Goal: Task Accomplishment & Management: Manage account settings

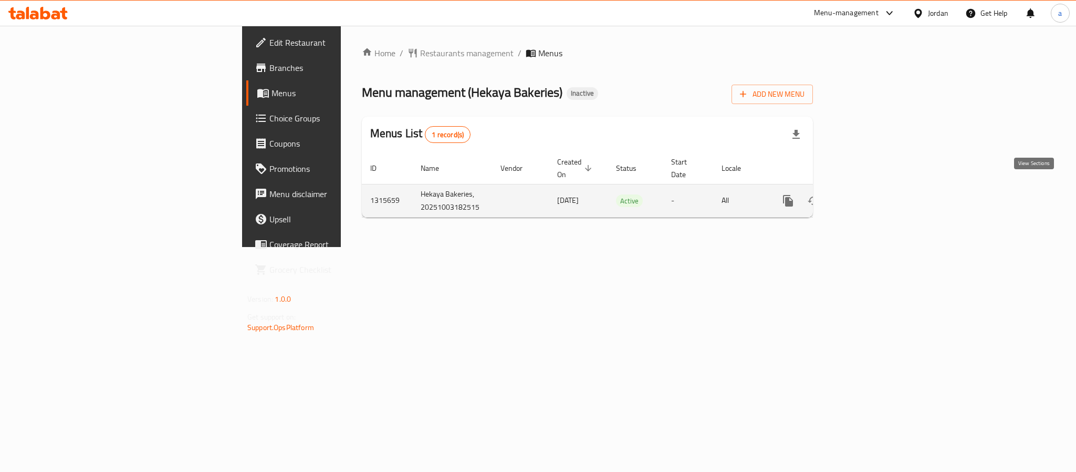
click at [870, 194] on icon "enhanced table" at bounding box center [864, 200] width 13 height 13
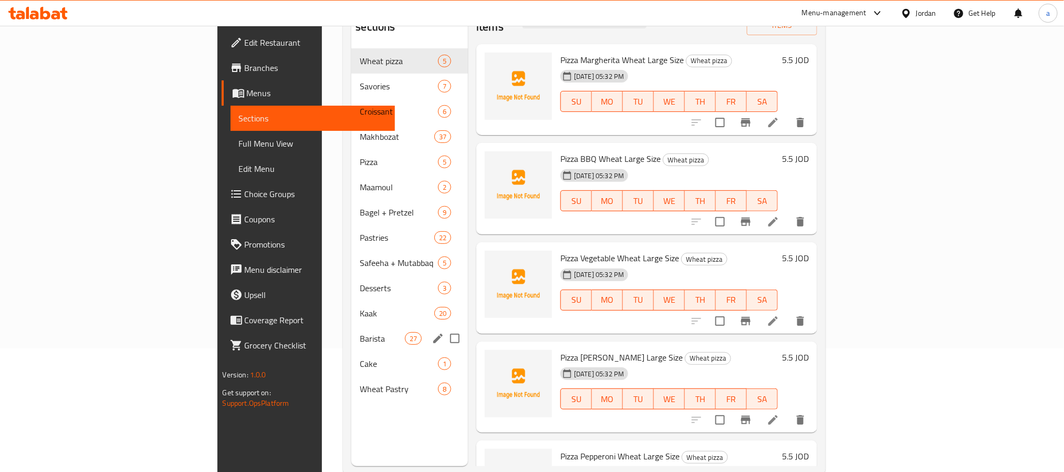
scroll to position [147, 0]
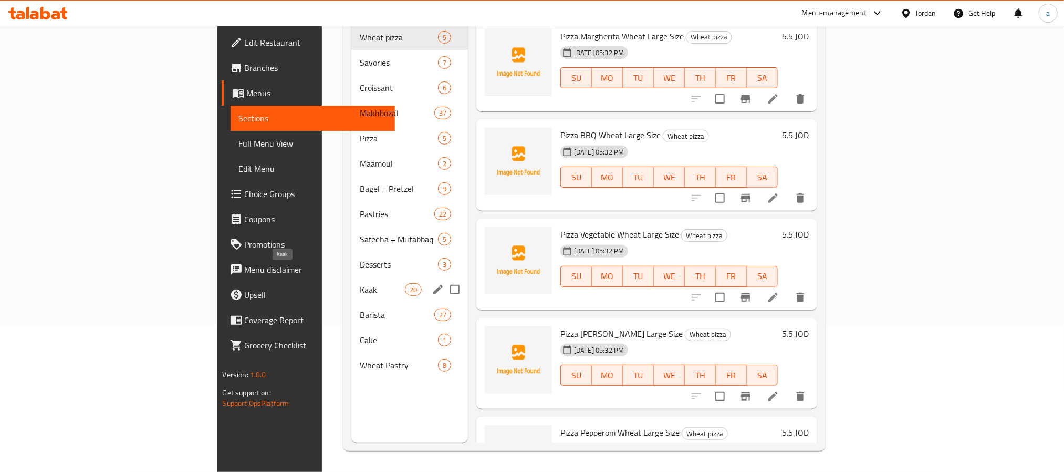
click at [360, 283] on span "Kaak" at bounding box center [382, 289] width 45 height 13
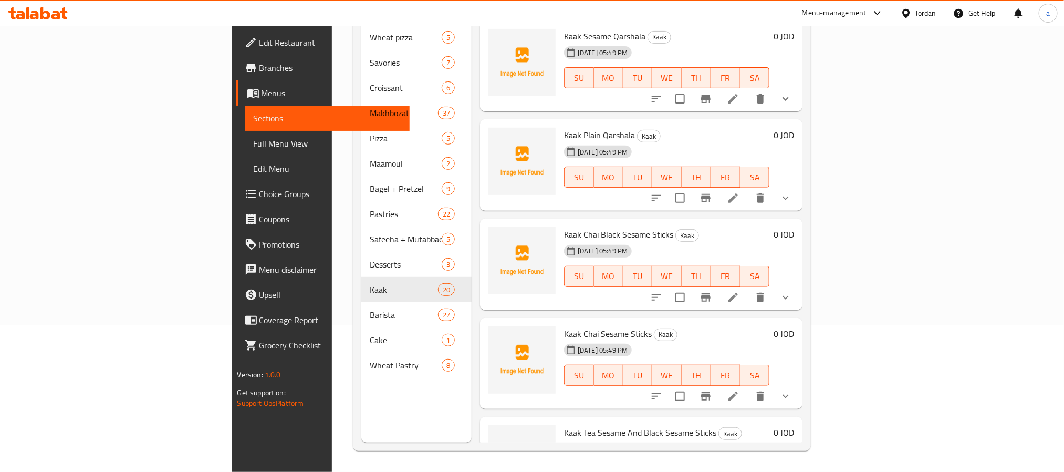
click at [361, 416] on div "Menu sections Wheat pizza 5 Savories 7 Croissant 6 Makhbozat 37 Pizza 5 Maamoul…" at bounding box center [416, 207] width 110 height 472
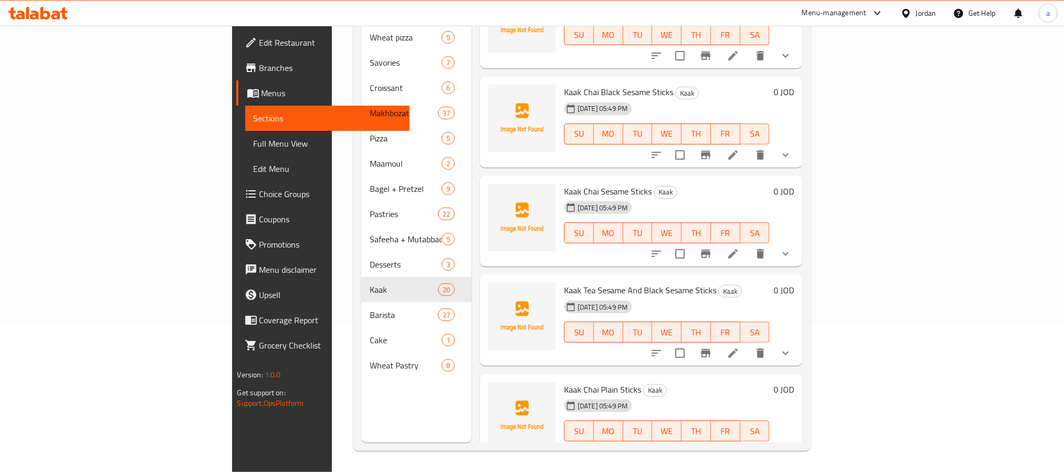
scroll to position [158, 0]
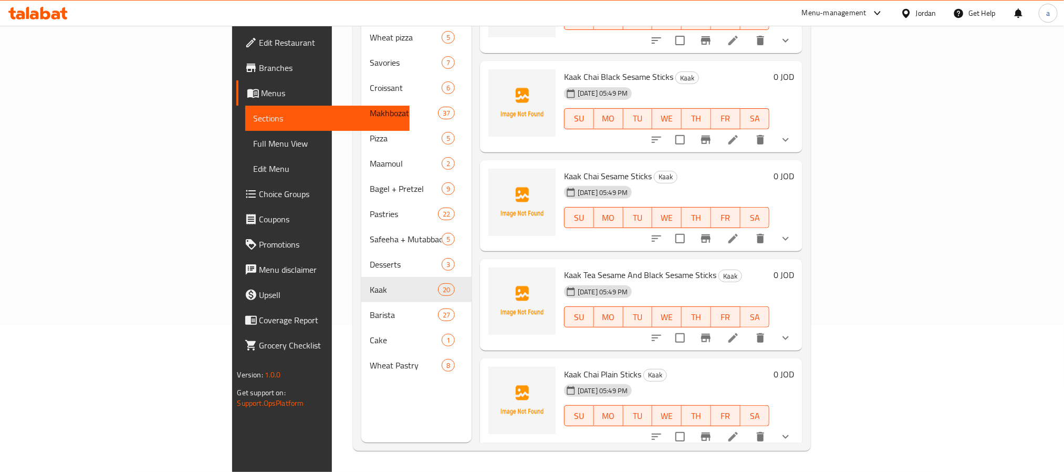
click at [739, 331] on icon at bounding box center [733, 337] width 13 height 13
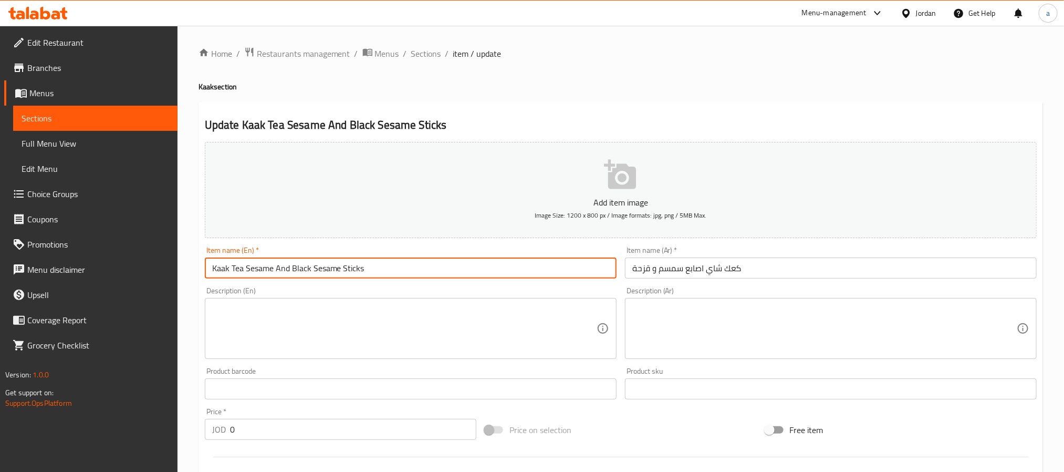
drag, startPoint x: 232, startPoint y: 272, endPoint x: 243, endPoint y: 273, distance: 11.1
click at [243, 273] on input "Kaak Tea Sesame And Black Sesame Sticks" at bounding box center [411, 267] width 412 height 21
paste input "Chai"
type input "Kaak Chai Sesame And Black Sesame Sticks"
click at [412, 251] on div "Item name (En)   * [PERSON_NAME] And Black Sesame Sticks Item name (En) *" at bounding box center [411, 262] width 412 height 32
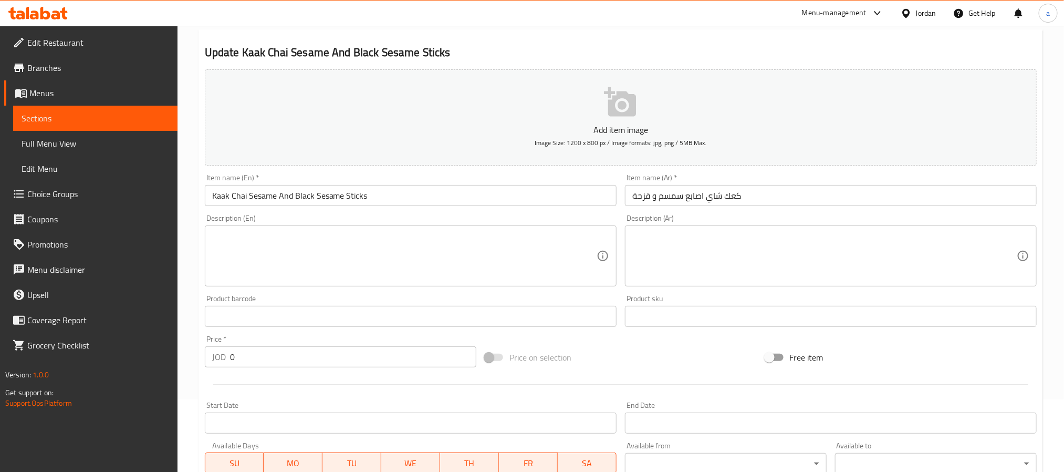
scroll to position [295, 0]
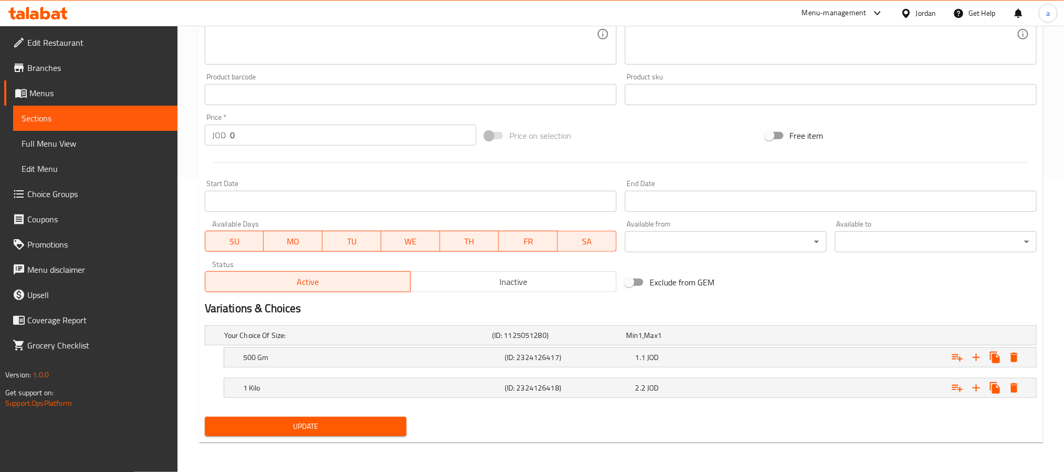
click at [311, 426] on span "Update" at bounding box center [305, 426] width 185 height 13
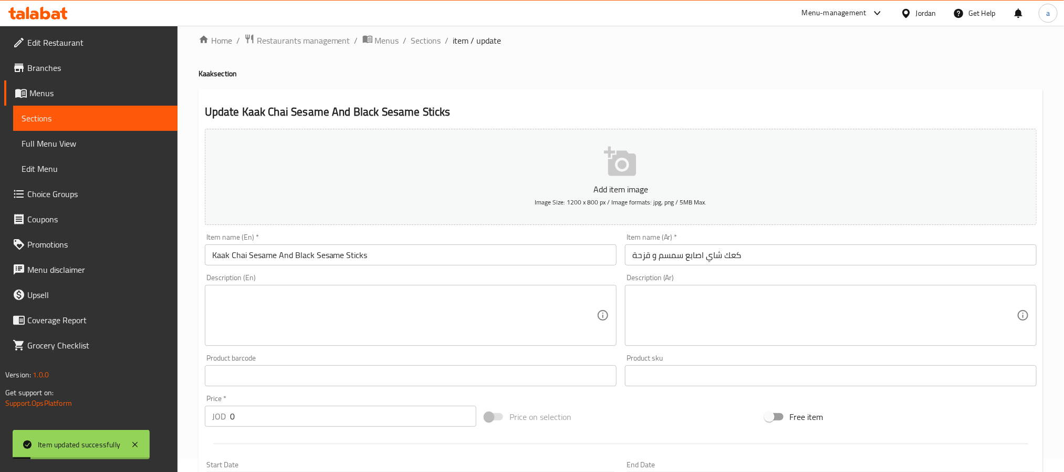
scroll to position [0, 0]
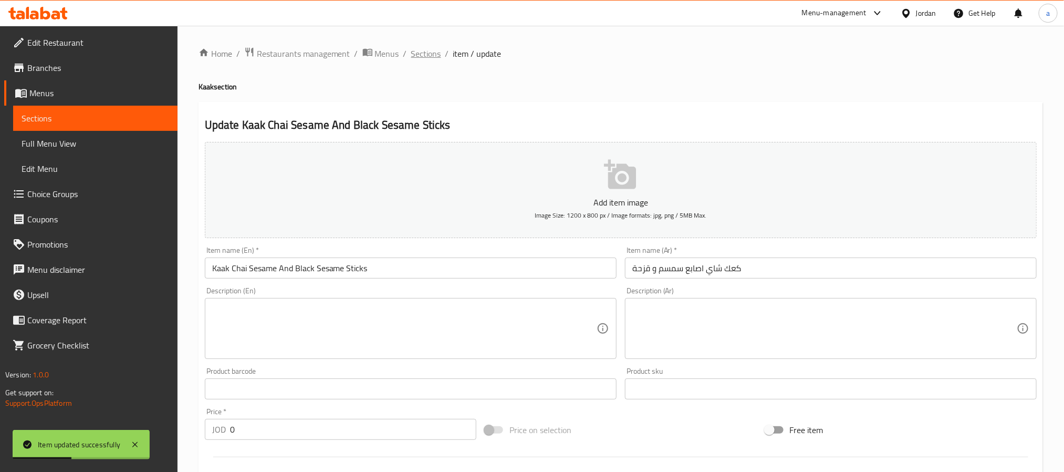
click at [435, 56] on span "Sections" at bounding box center [426, 53] width 30 height 13
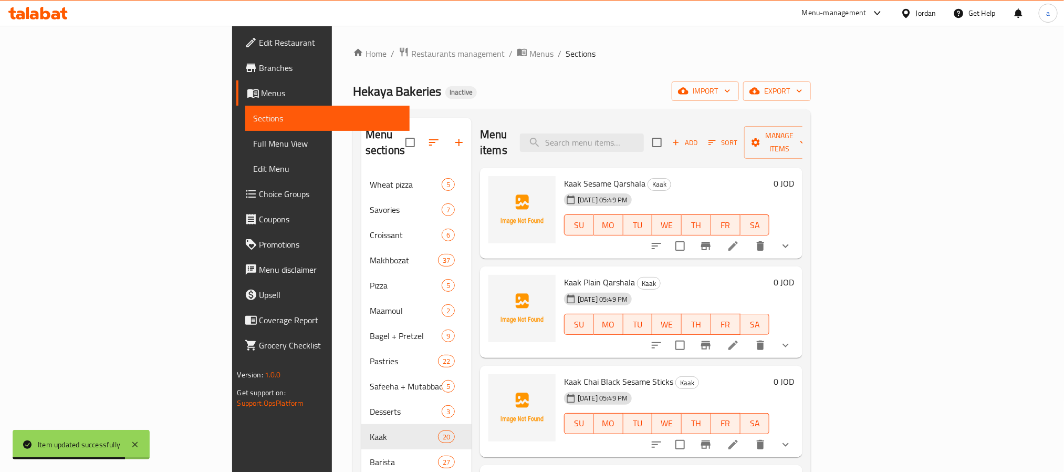
click at [332, 312] on div "Home / Restaurants management / Menus / Sections Hekaya Bakeries Inactive impor…" at bounding box center [582, 322] width 500 height 593
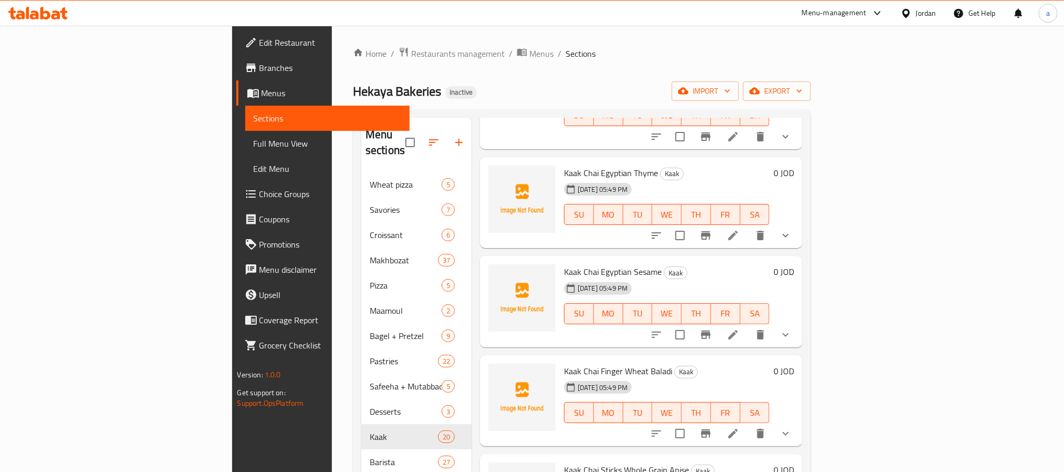
scroll to position [1377, 0]
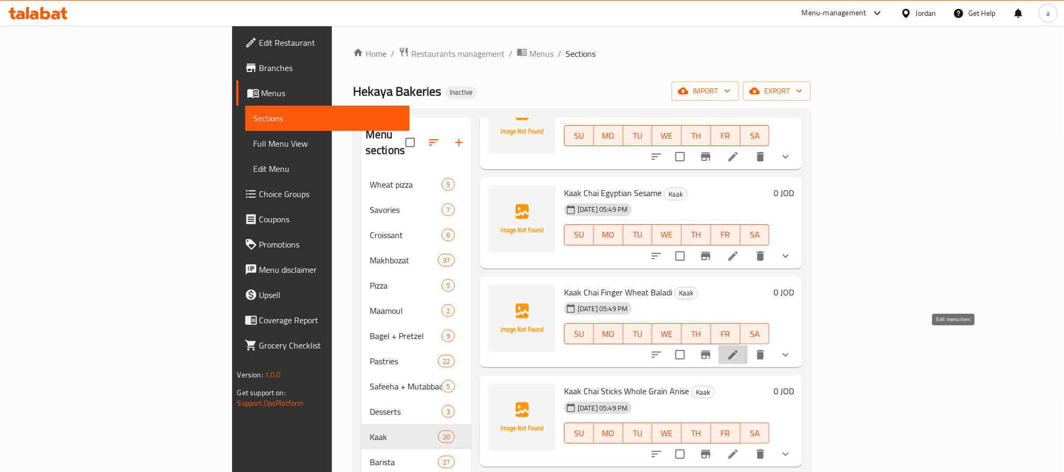
click at [738, 350] on icon at bounding box center [732, 354] width 9 height 9
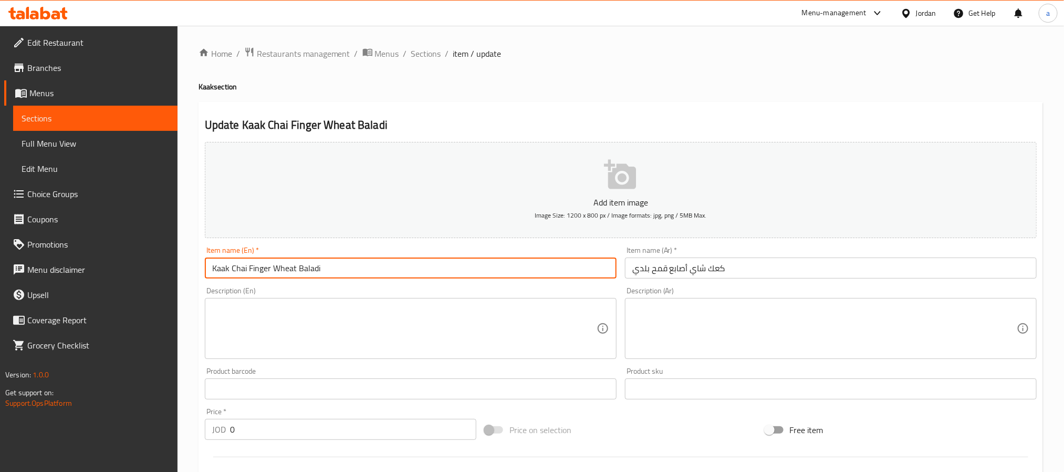
drag, startPoint x: 249, startPoint y: 268, endPoint x: 270, endPoint y: 273, distance: 21.7
click at [270, 273] on input "Kaak Chai Finger Wheat Baladi" at bounding box center [411, 267] width 412 height 21
paste input "Sticks"
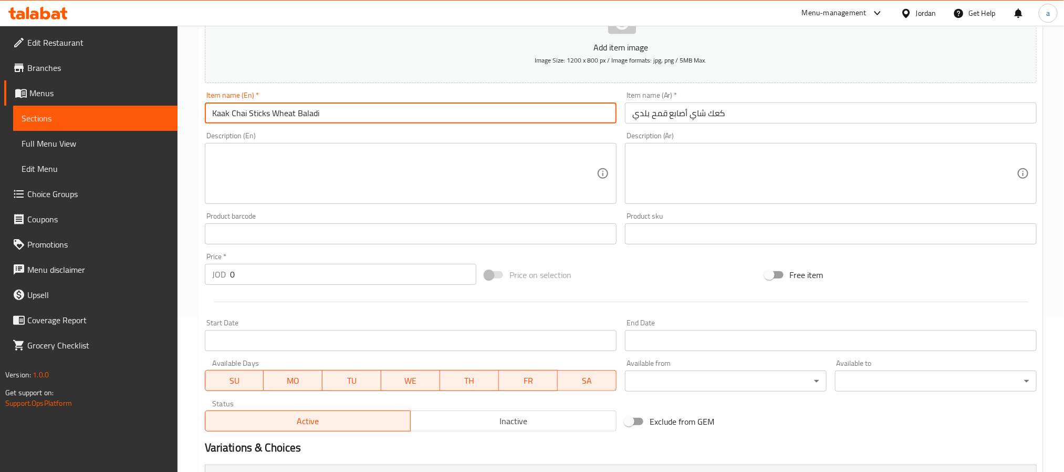
scroll to position [295, 0]
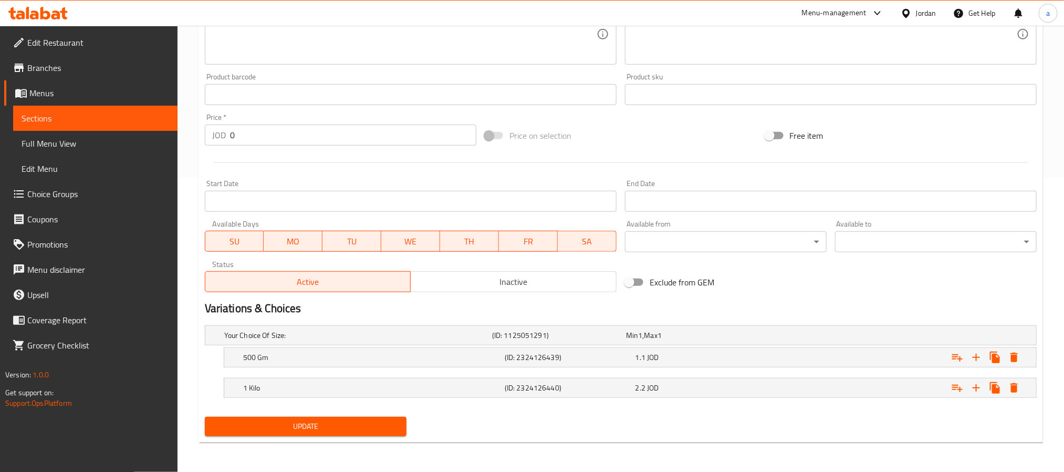
click at [329, 429] on span "Update" at bounding box center [305, 426] width 185 height 13
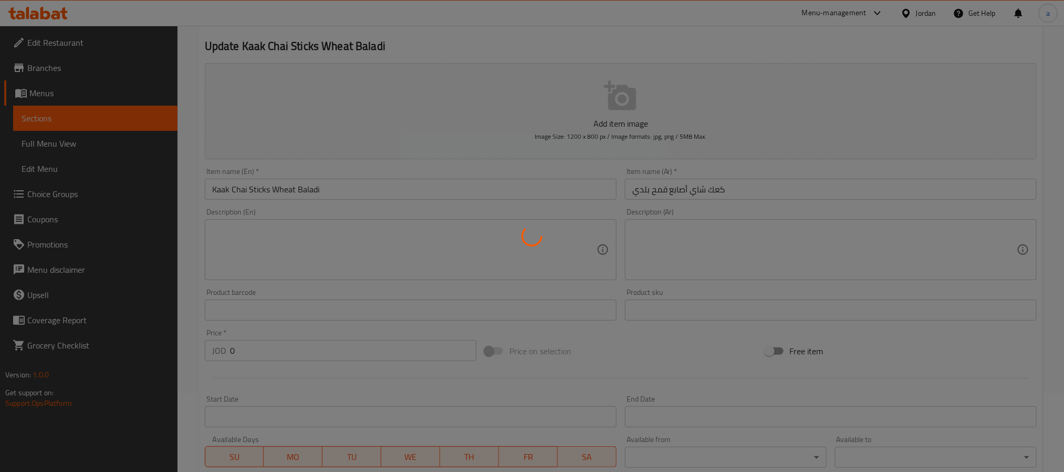
scroll to position [0, 0]
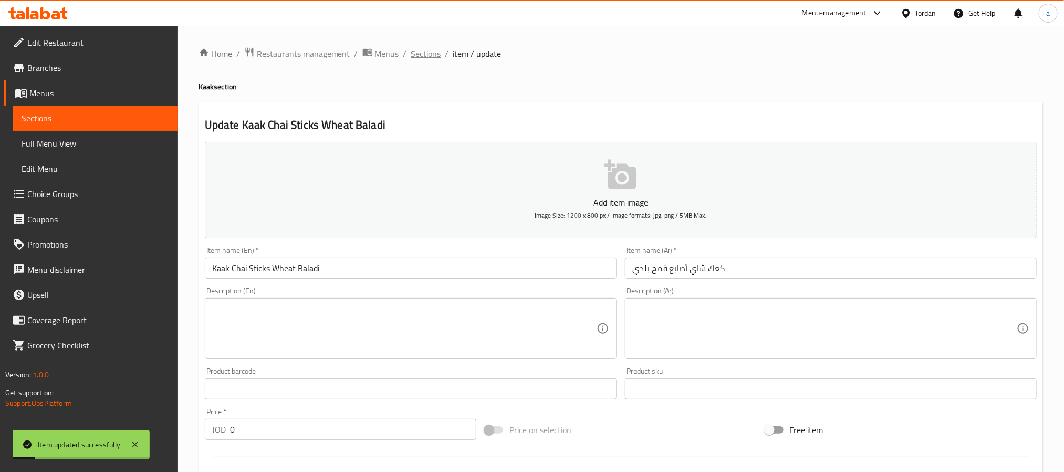
click at [425, 53] on span "Sections" at bounding box center [426, 53] width 30 height 13
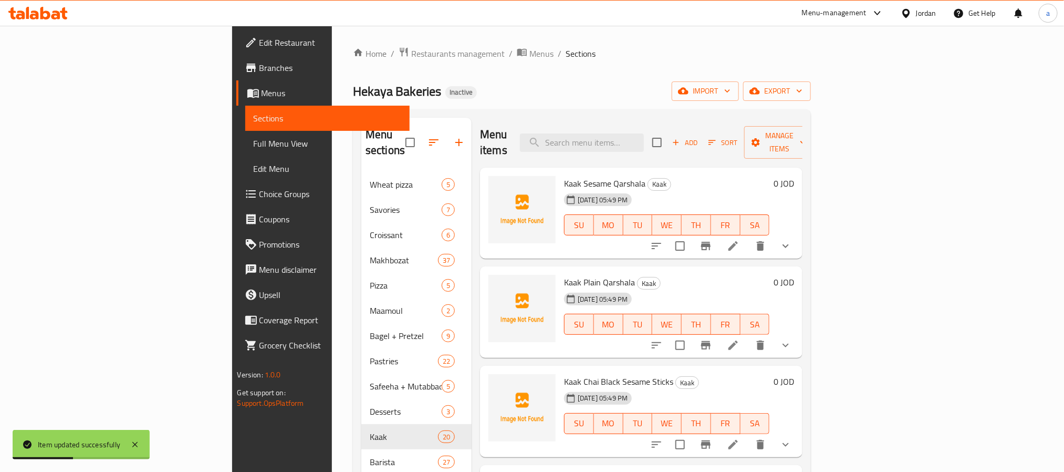
click at [332, 364] on div "Home / Restaurants management / Menus / Sections Hekaya Bakeries Inactive impor…" at bounding box center [582, 322] width 500 height 593
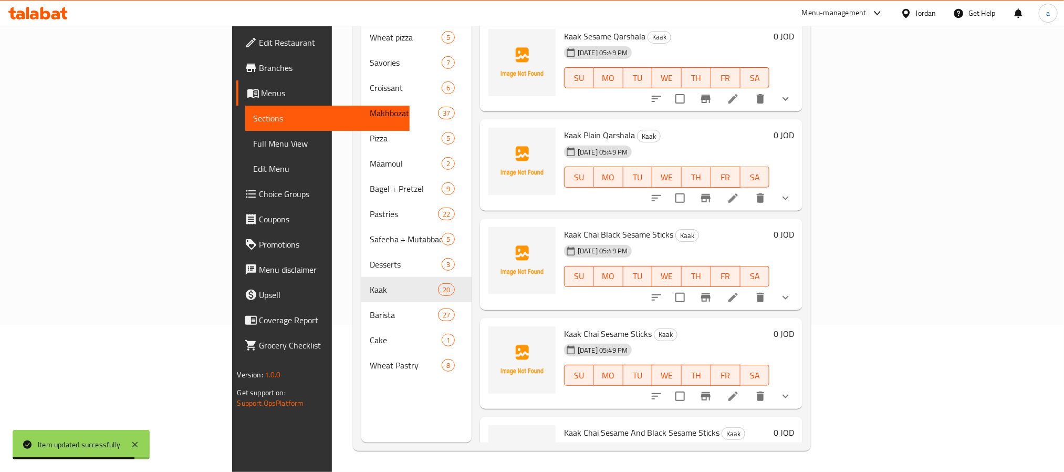
click at [332, 347] on div "Home / Restaurants management / Menus / Sections Hekaya Bakeries Inactive impor…" at bounding box center [582, 175] width 500 height 593
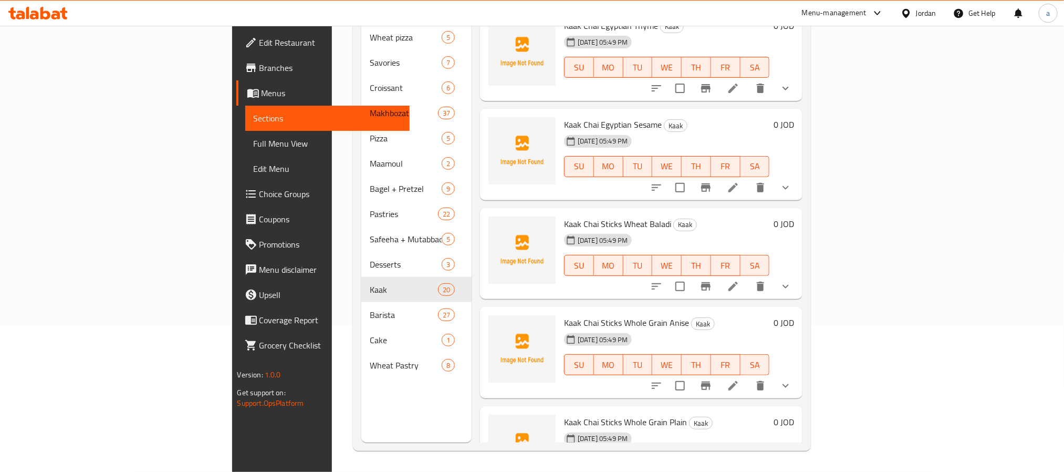
click at [254, 139] on span "Full Menu View" at bounding box center [328, 143] width 148 height 13
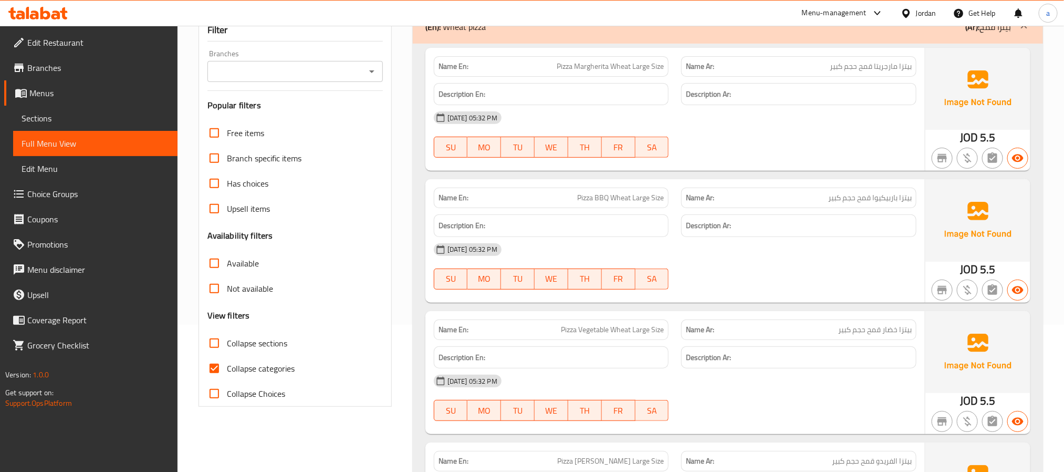
click at [217, 366] on input "Collapse categories" at bounding box center [214, 368] width 25 height 25
checkbox input "false"
click at [212, 344] on input "Collapse sections" at bounding box center [214, 342] width 25 height 25
checkbox input "true"
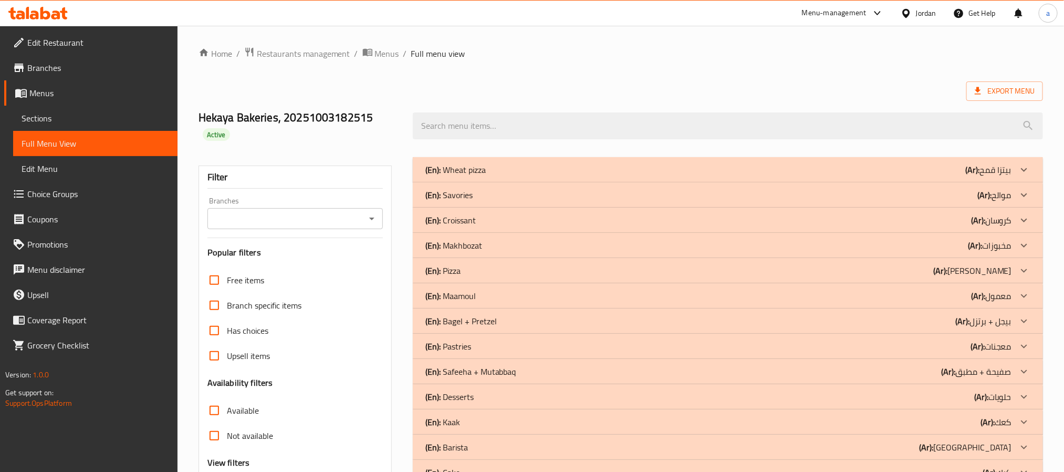
click at [481, 223] on div "(En): Croissant (Ar): كروسان" at bounding box center [718, 220] width 586 height 13
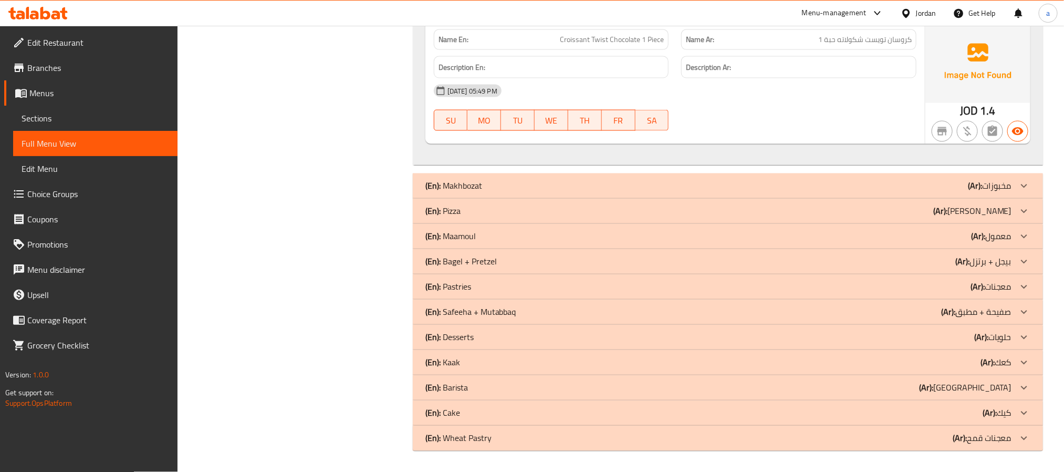
scroll to position [893, 0]
click at [483, 268] on p "(En): Bagel + Pretzel" at bounding box center [460, 261] width 71 height 13
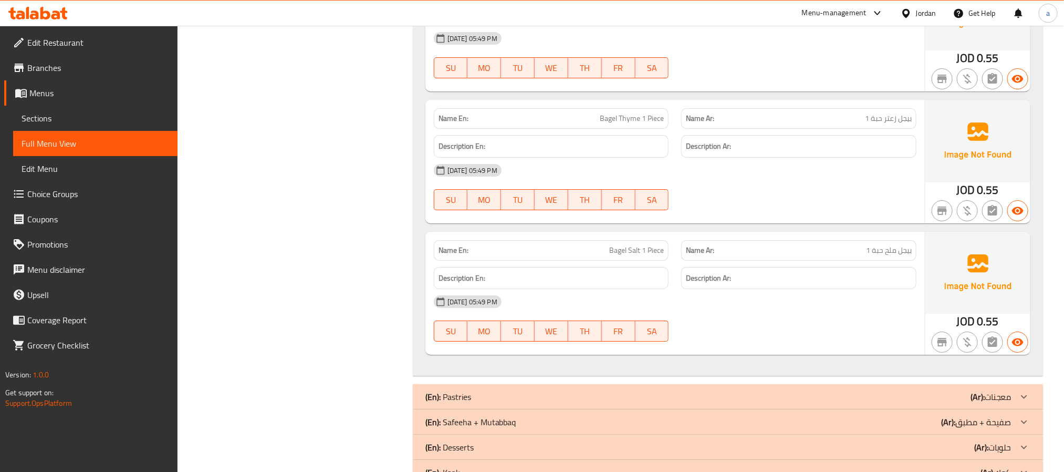
scroll to position [2124, 0]
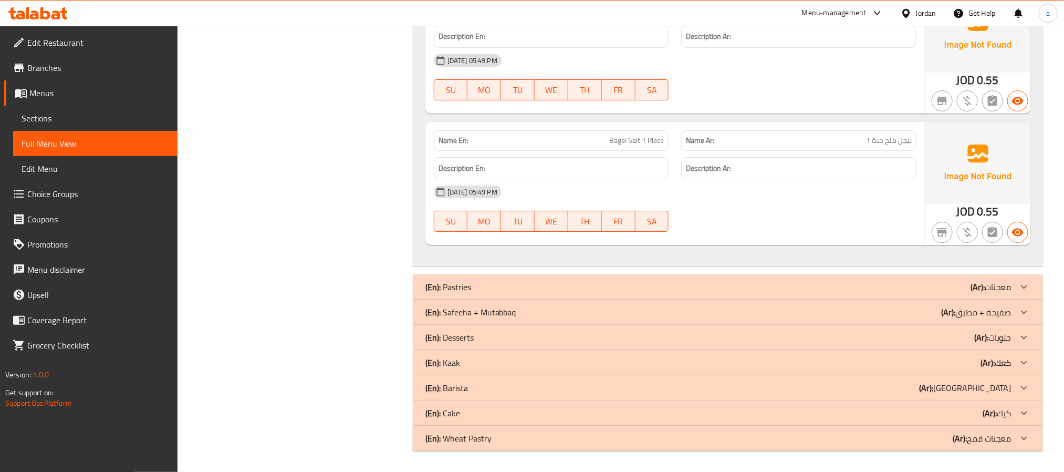
click at [477, 361] on div "(En): Kaak (Ar): كعك" at bounding box center [718, 362] width 586 height 13
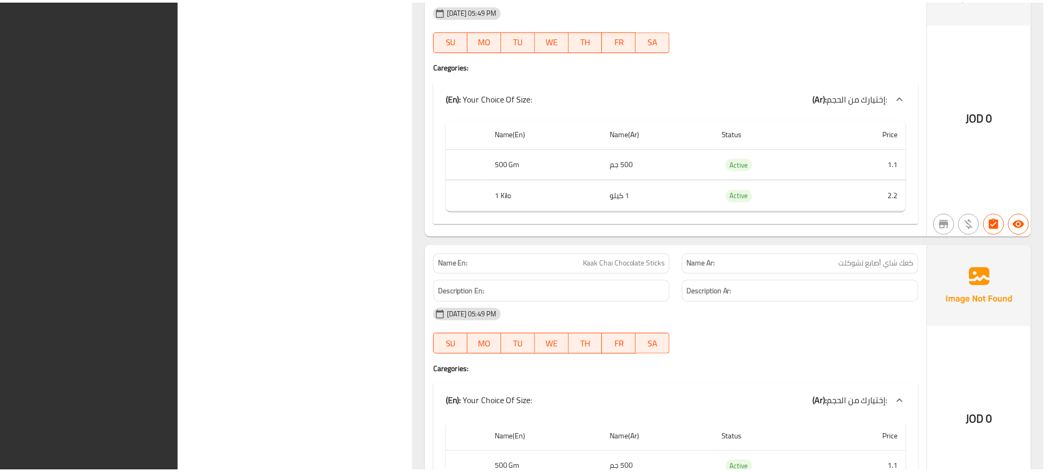
scroll to position [8263, 0]
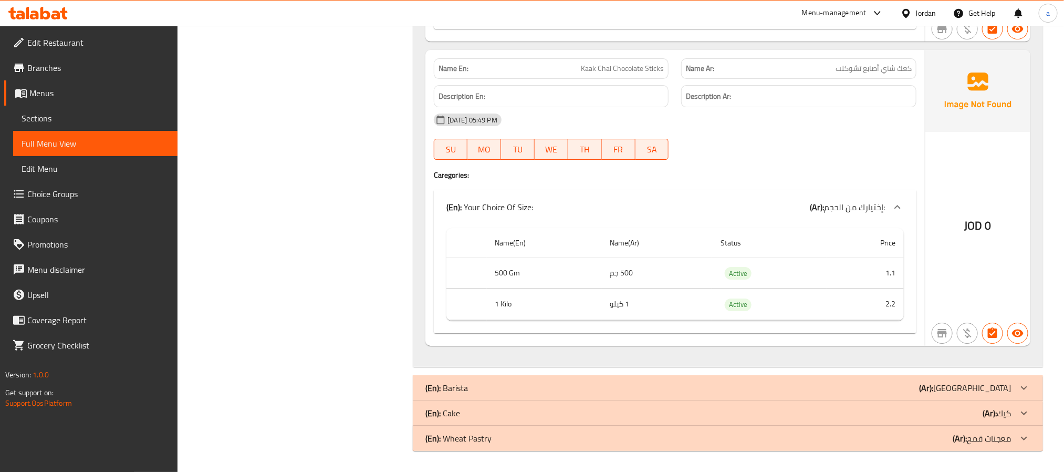
click at [13, 11] on icon at bounding box center [11, 13] width 7 height 12
